Goal: Task Accomplishment & Management: Use online tool/utility

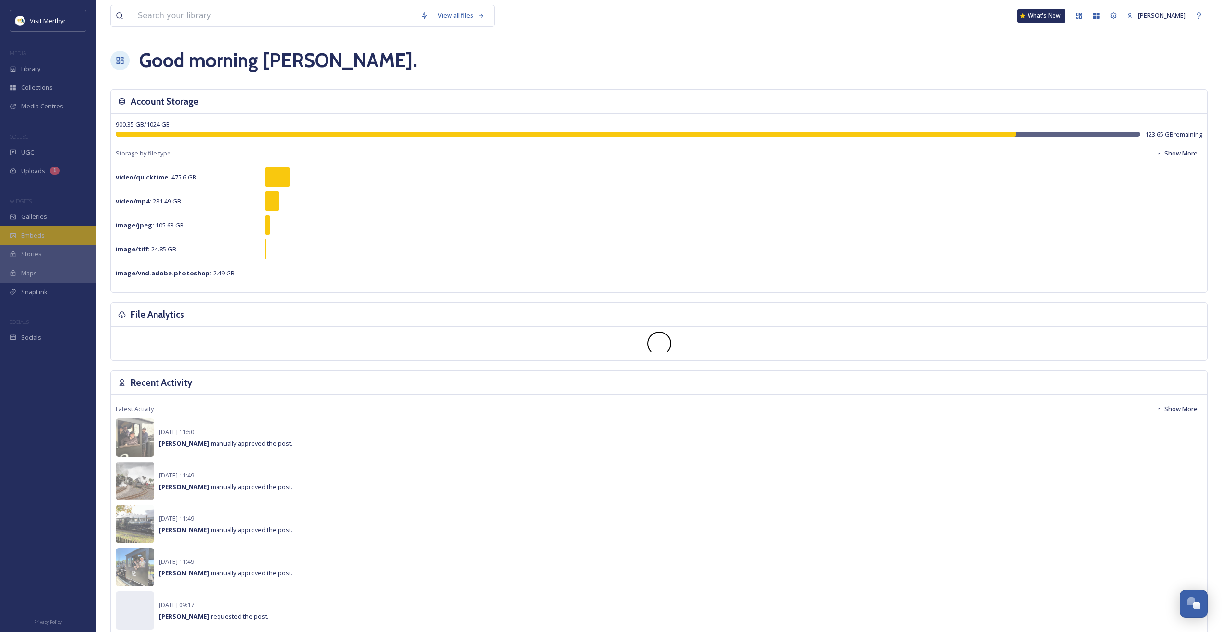
click at [45, 231] on div "Embeds" at bounding box center [48, 235] width 96 height 19
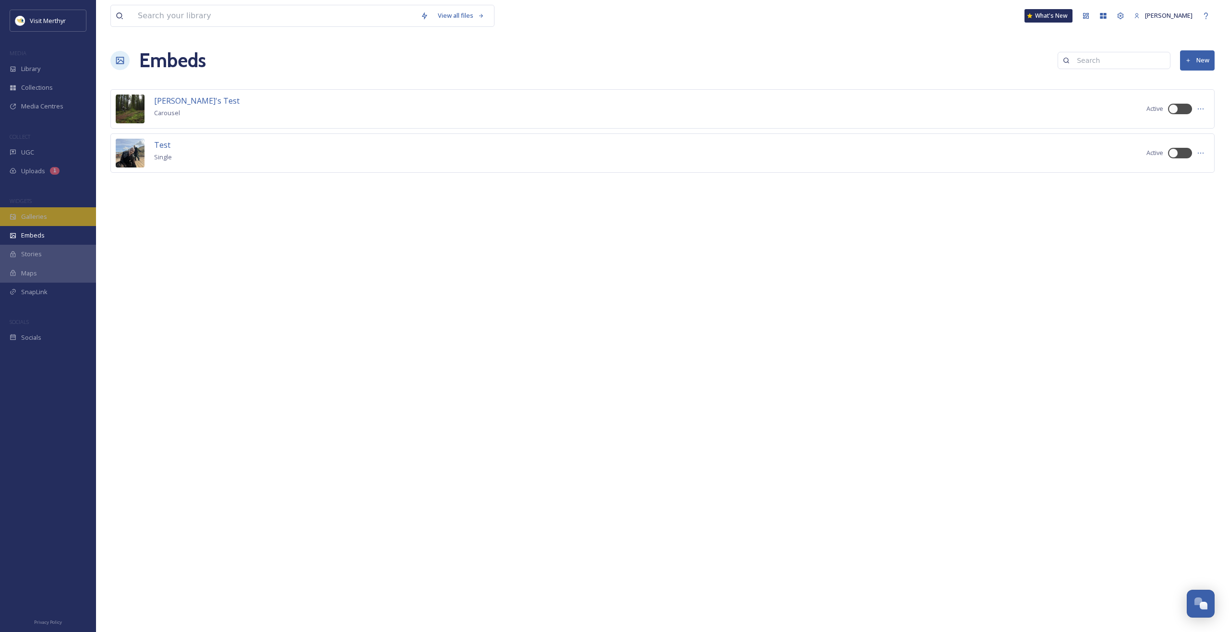
click at [35, 218] on span "Galleries" at bounding box center [34, 216] width 26 height 9
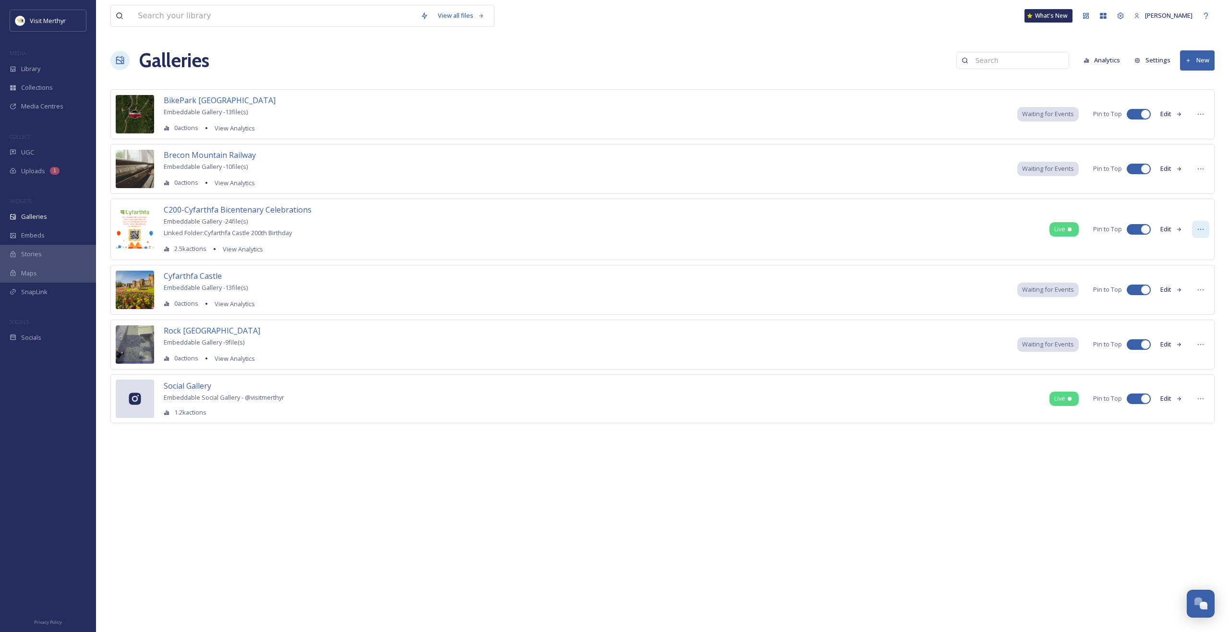
click at [1196, 230] on div at bounding box center [1200, 229] width 17 height 17
click at [1196, 228] on div at bounding box center [1200, 229] width 17 height 17
click at [1165, 227] on button "Edit" at bounding box center [1172, 229] width 32 height 19
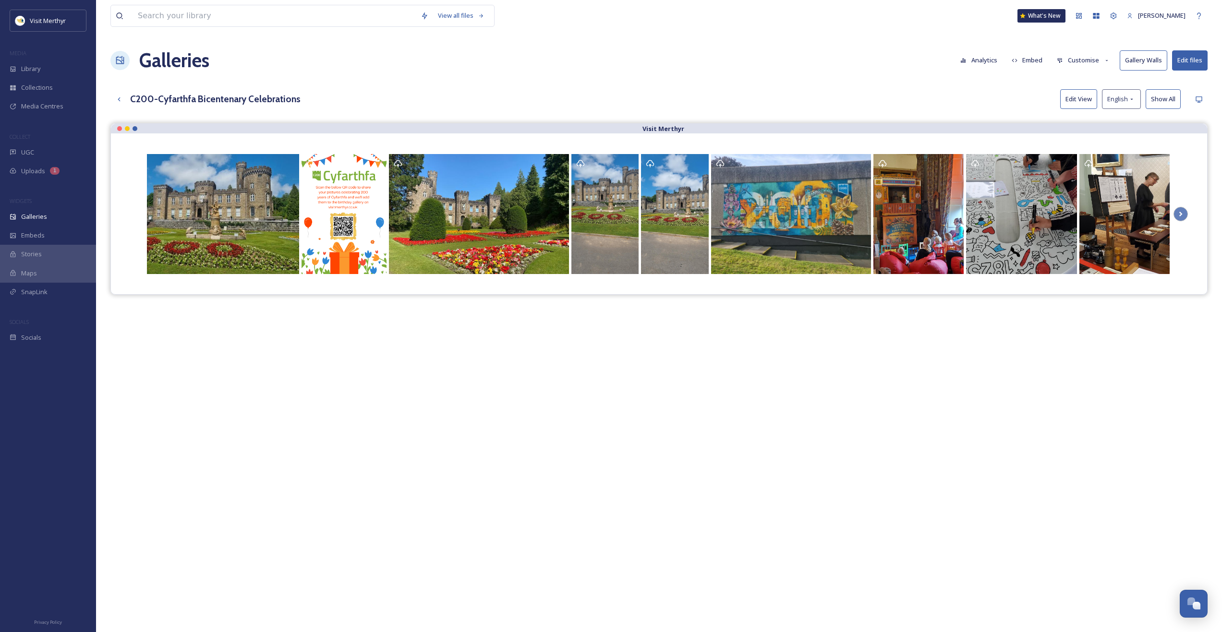
click at [1080, 60] on button "Customise" at bounding box center [1083, 60] width 63 height 19
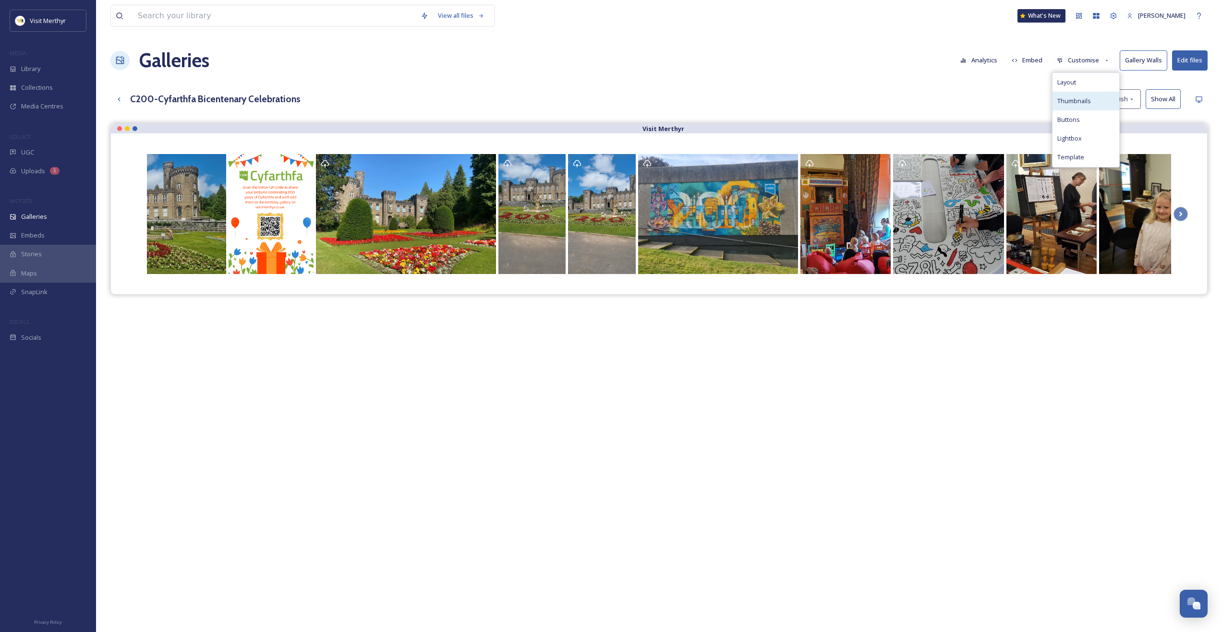
click at [1070, 98] on span "Thumbnails" at bounding box center [1074, 100] width 34 height 9
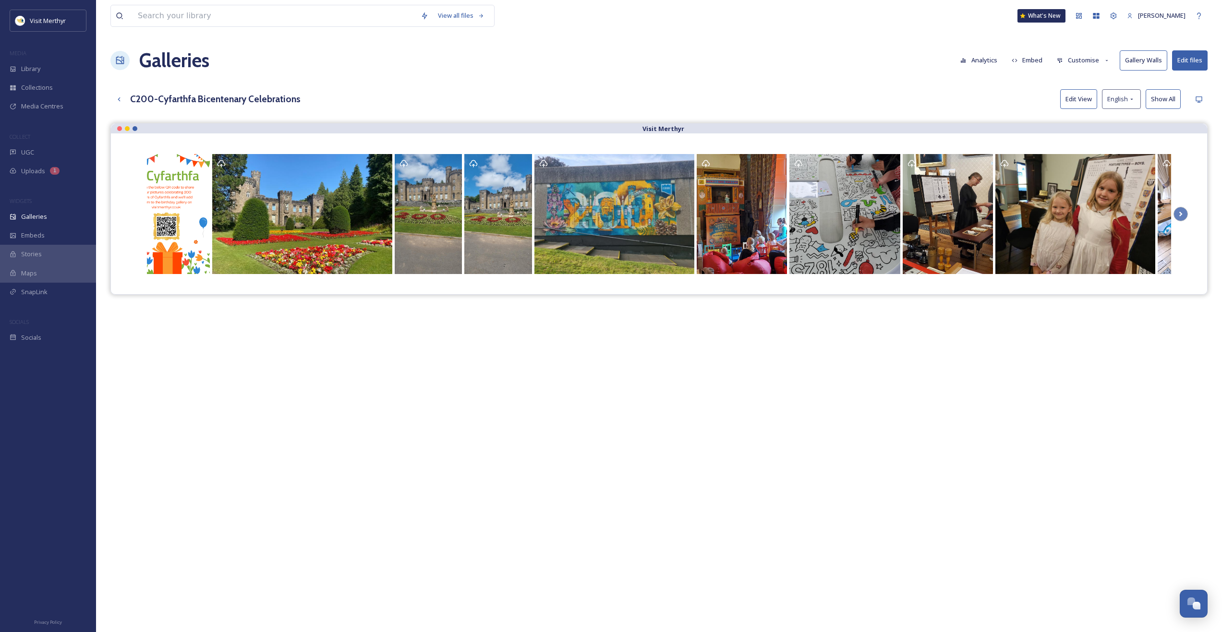
click at [902, 418] on div "Visit Merthyr" at bounding box center [658, 439] width 1097 height 632
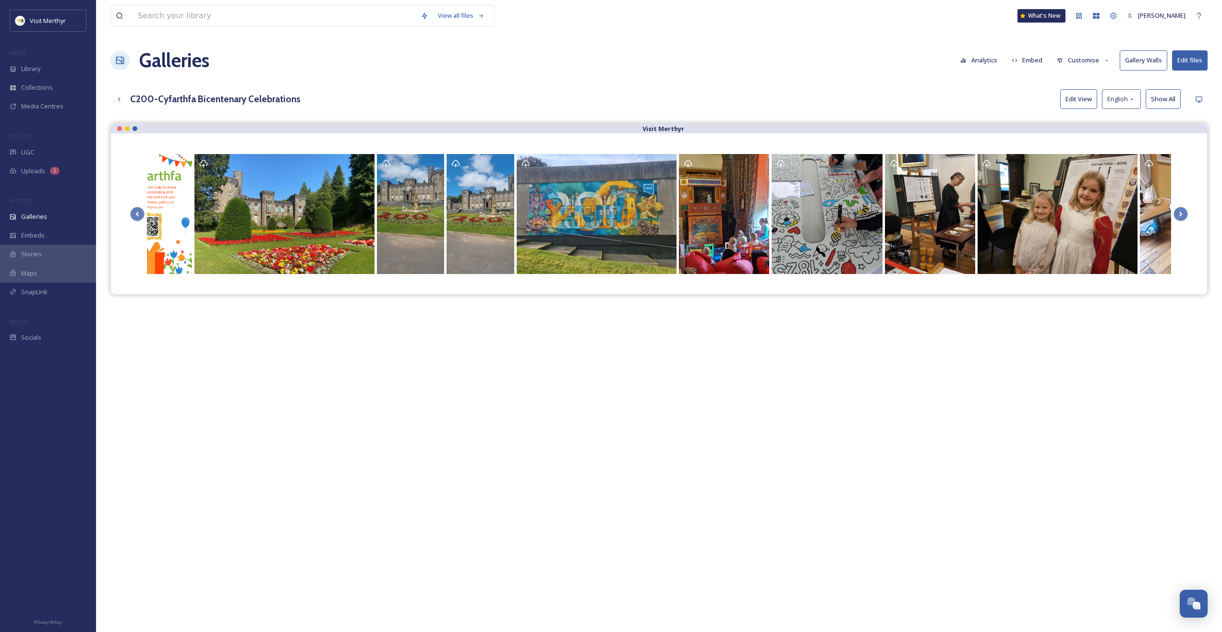
click at [1070, 64] on button "Customise" at bounding box center [1083, 60] width 63 height 19
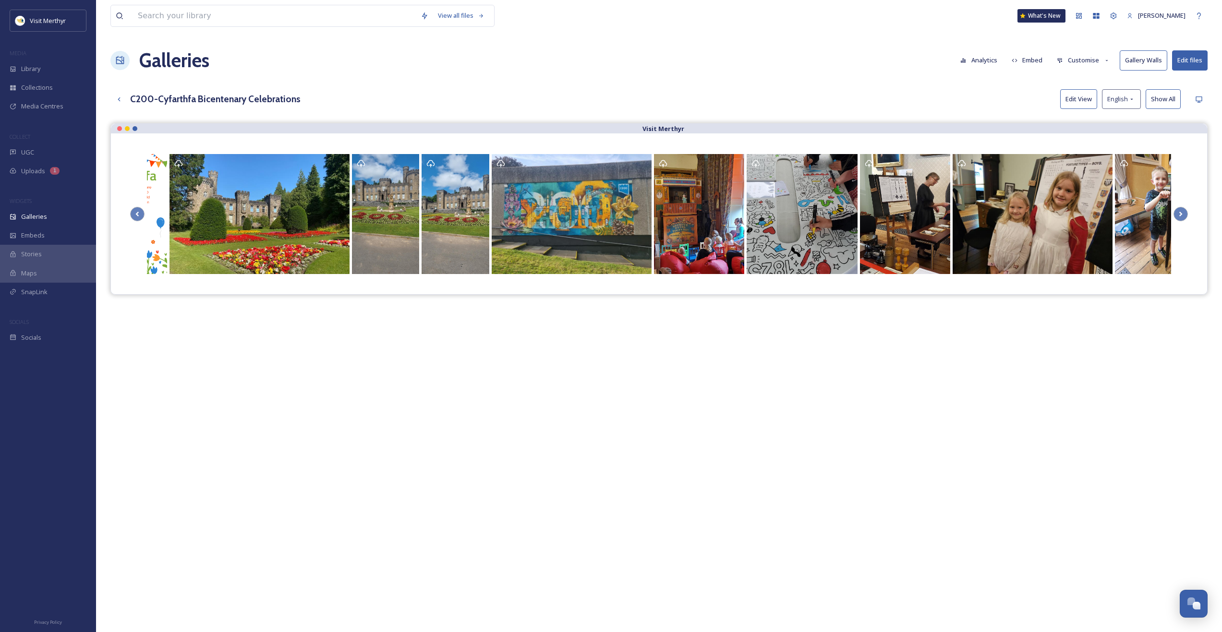
click at [944, 499] on div "Visit Merthyr" at bounding box center [658, 439] width 1097 height 632
